Goal: Obtain resource: Obtain resource

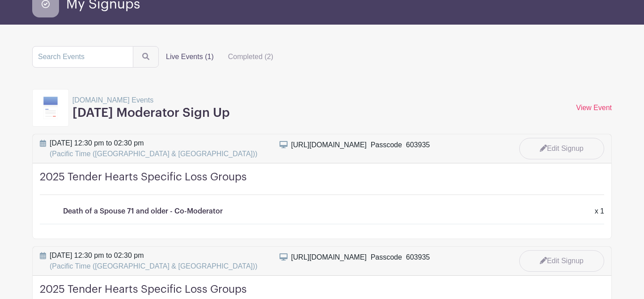
scroll to position [61, 0]
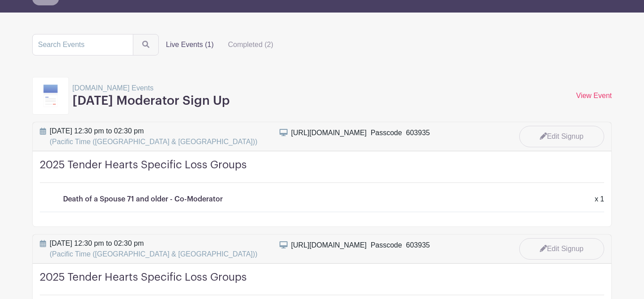
click at [285, 132] on icon at bounding box center [284, 132] width 8 height 7
click at [284, 132] on icon at bounding box center [284, 132] width 8 height 7
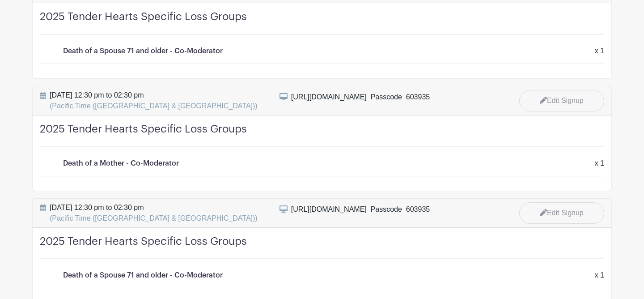
scroll to position [217, 0]
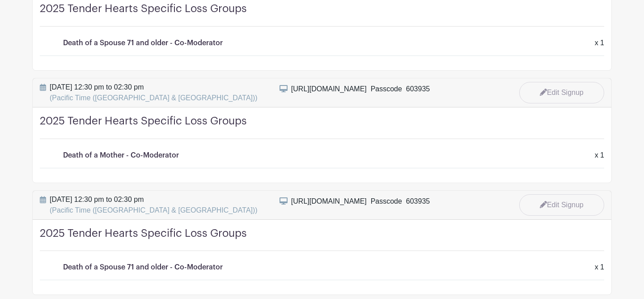
click at [281, 200] on icon at bounding box center [284, 200] width 8 height 7
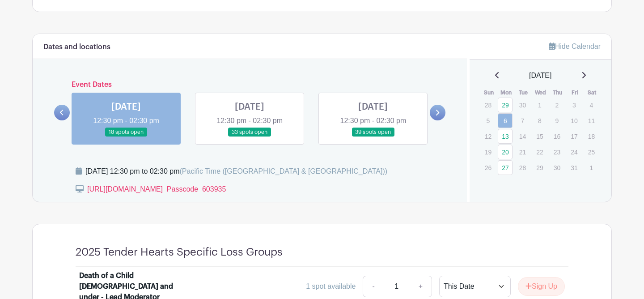
scroll to position [464, 0]
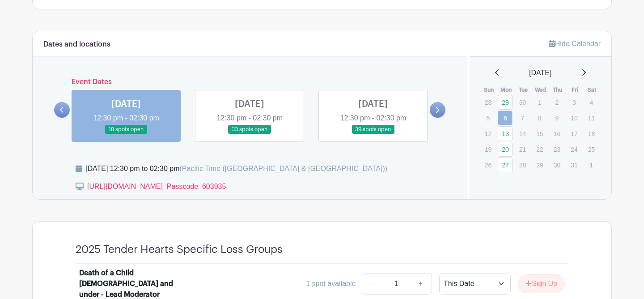
click at [373, 134] on link at bounding box center [373, 134] width 0 height 0
click at [175, 184] on link "[URL][DOMAIN_NAME]  Passcode 603935" at bounding box center [156, 187] width 139 height 8
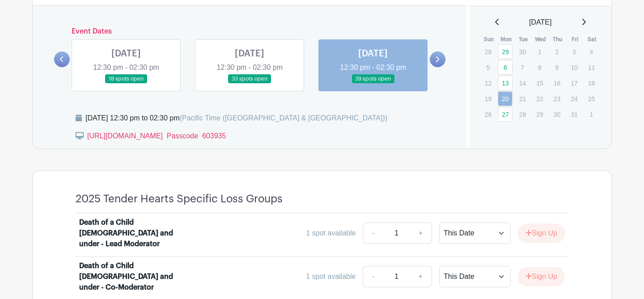
scroll to position [531, 0]
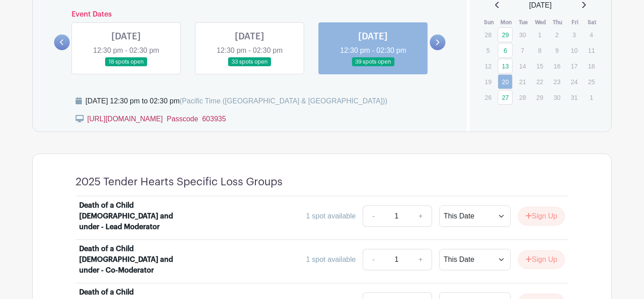
click at [179, 119] on link "[URL][DOMAIN_NAME]  Passcode 603935" at bounding box center [156, 119] width 139 height 8
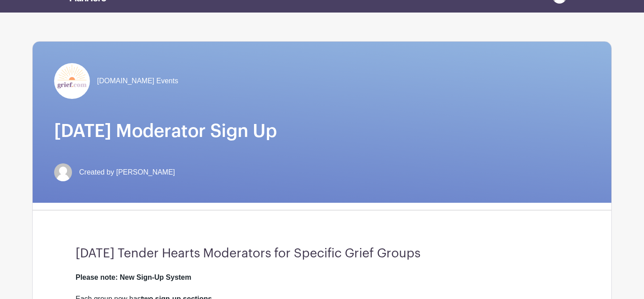
scroll to position [0, 0]
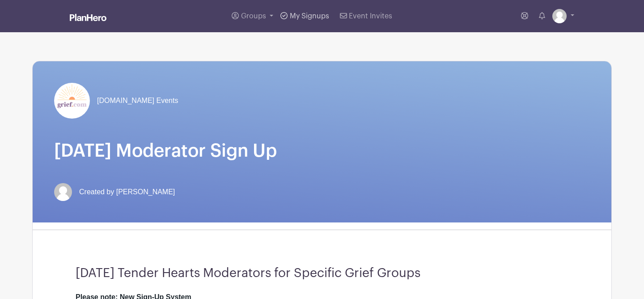
click at [298, 15] on span "My Signups" at bounding box center [309, 16] width 39 height 7
click at [347, 192] on div "Created by [PERSON_NAME]" at bounding box center [322, 192] width 536 height 18
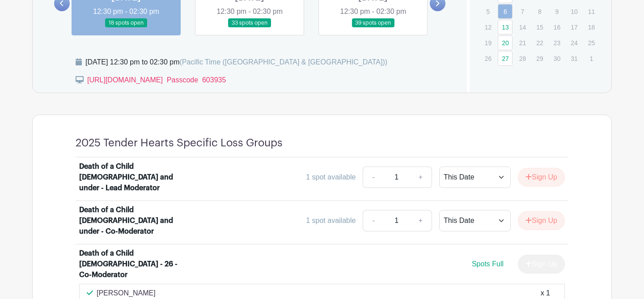
scroll to position [571, 0]
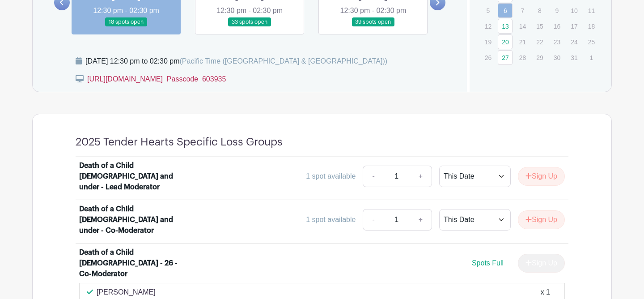
click at [192, 77] on link "[URL][DOMAIN_NAME]  Passcode 603935" at bounding box center [156, 79] width 139 height 8
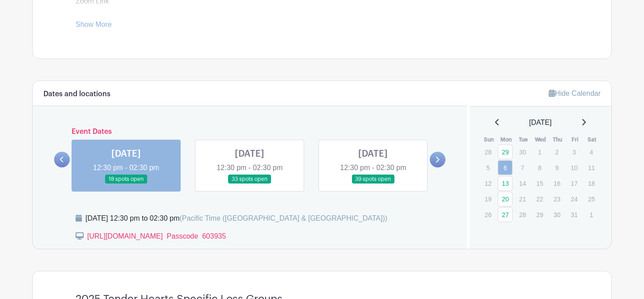
scroll to position [418, 0]
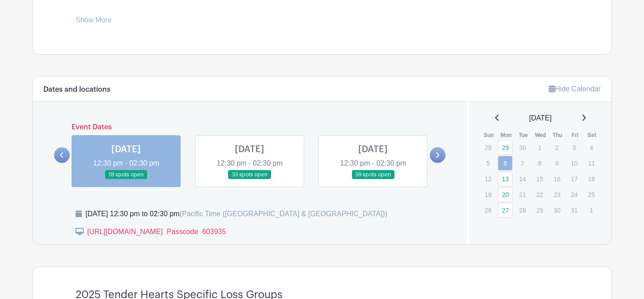
click at [126, 179] on link at bounding box center [126, 179] width 0 height 0
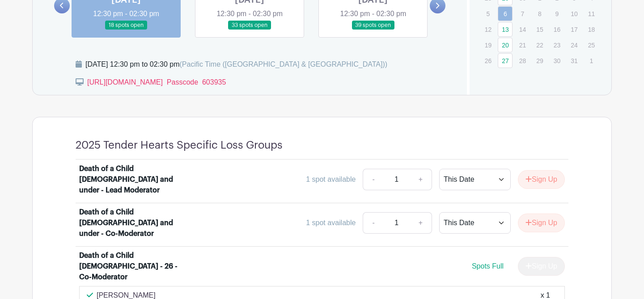
scroll to position [567, 0]
click at [126, 30] on link at bounding box center [126, 30] width 0 height 0
click at [195, 80] on link "[URL][DOMAIN_NAME]  Passcode 603935" at bounding box center [156, 83] width 139 height 8
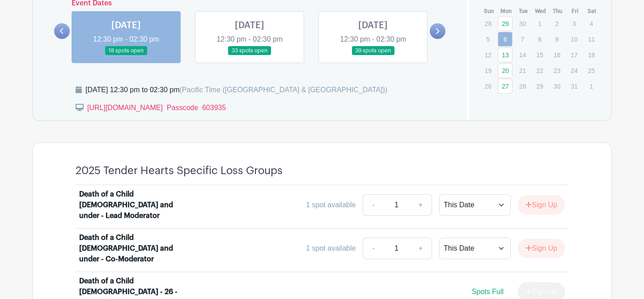
scroll to position [543, 0]
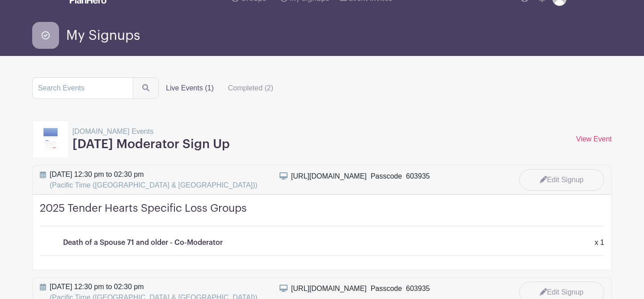
scroll to position [18, 0]
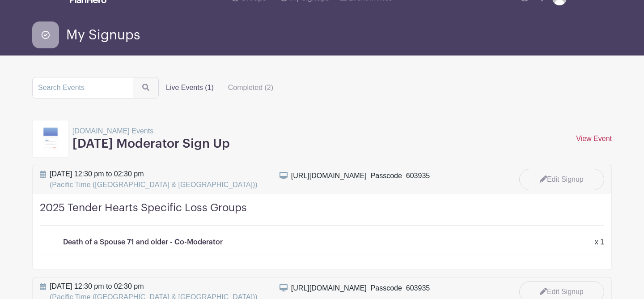
click at [588, 137] on link "View Event" at bounding box center [594, 139] width 36 height 8
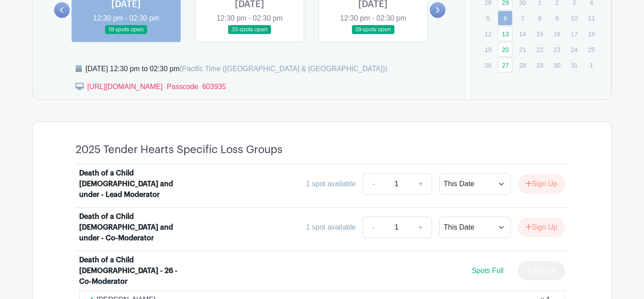
scroll to position [568, 0]
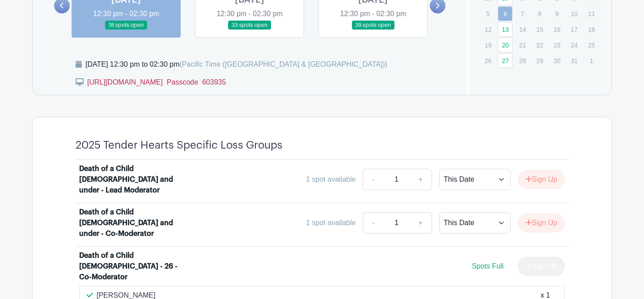
click at [193, 81] on link "[URL][DOMAIN_NAME]  Passcode 603935" at bounding box center [156, 82] width 139 height 8
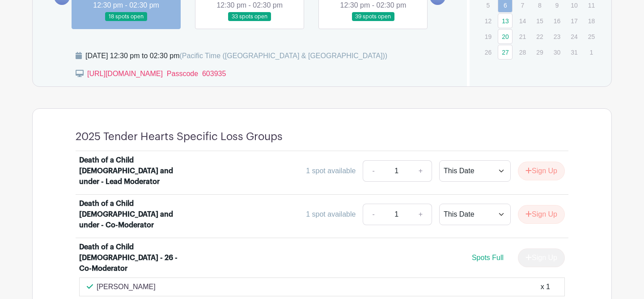
scroll to position [574, 0]
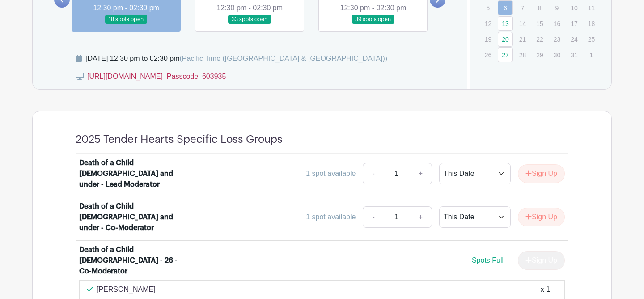
click at [202, 74] on link "[URL][DOMAIN_NAME]  Passcode 603935" at bounding box center [156, 76] width 139 height 8
